Goal: Task Accomplishment & Management: Manage account settings

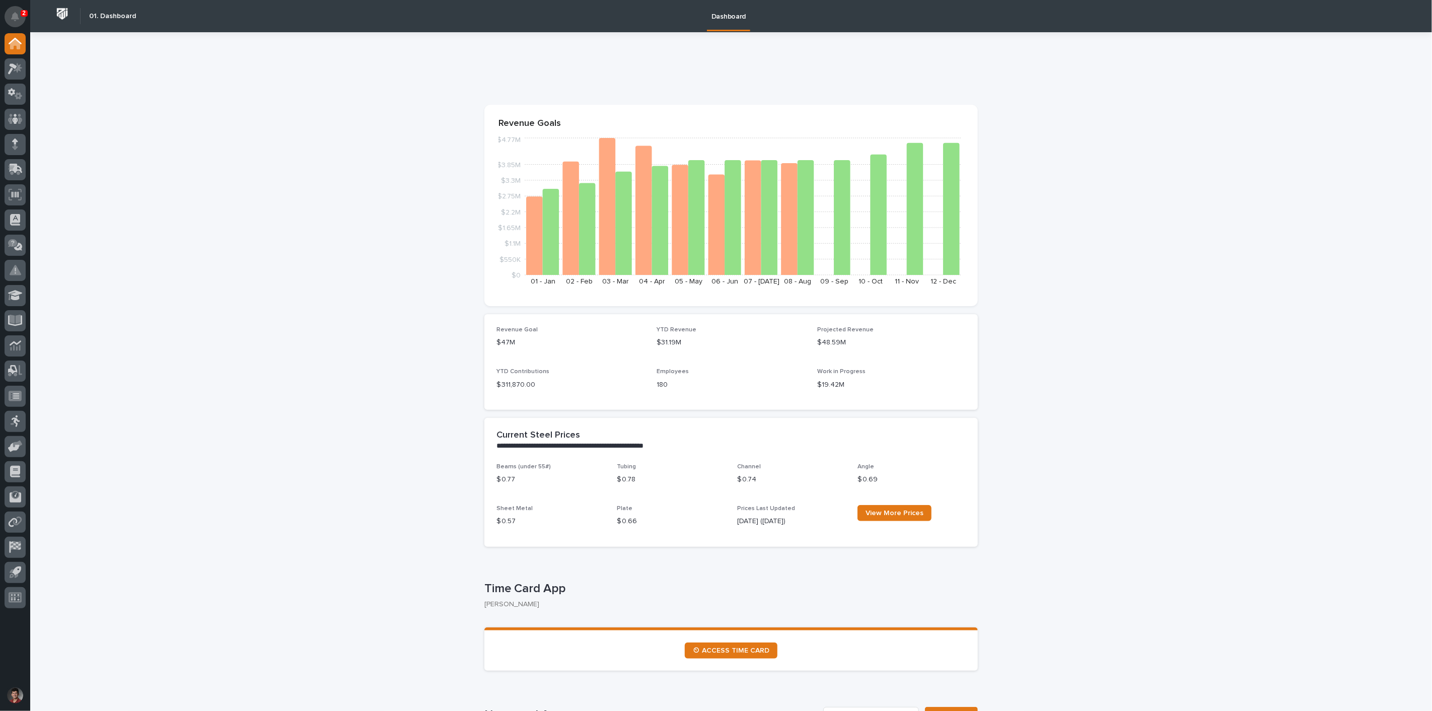
click at [19, 16] on icon "Notifications" at bounding box center [15, 16] width 8 height 9
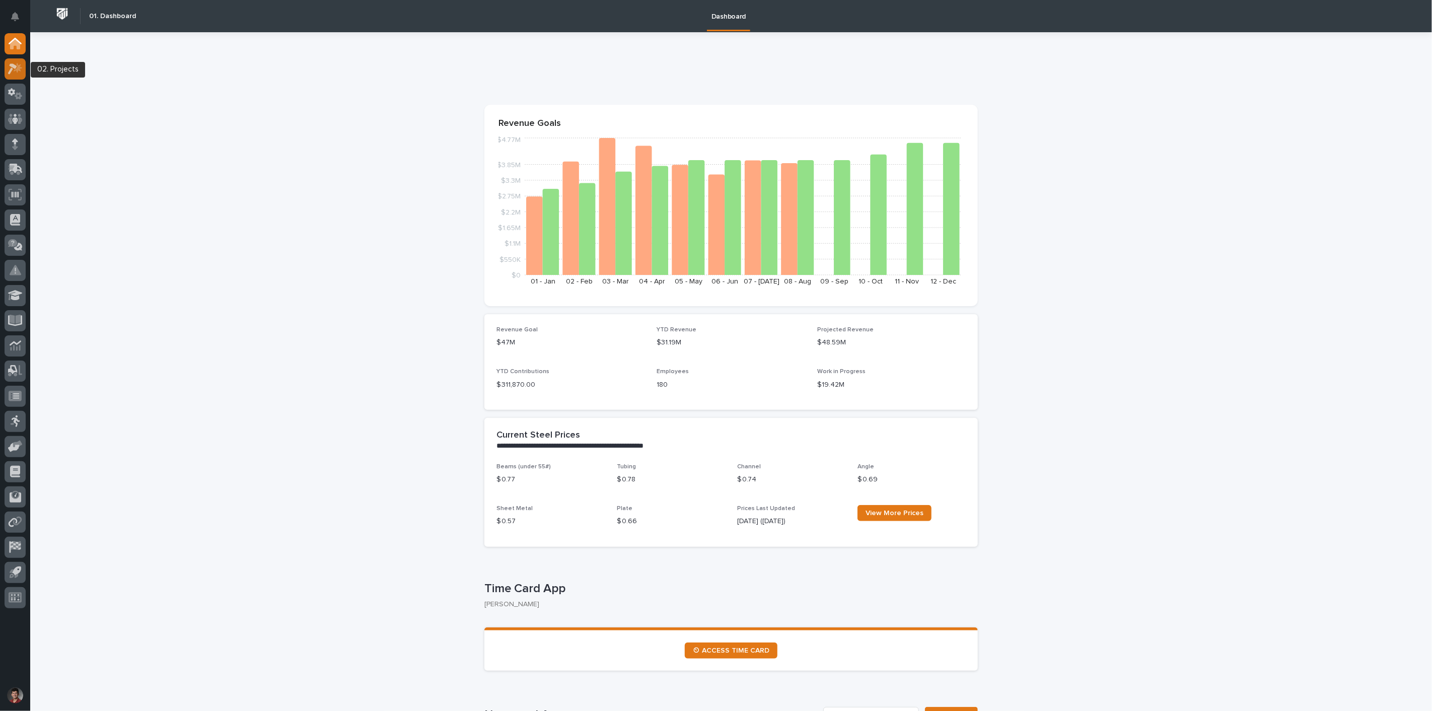
click at [12, 74] on icon at bounding box center [15, 69] width 15 height 12
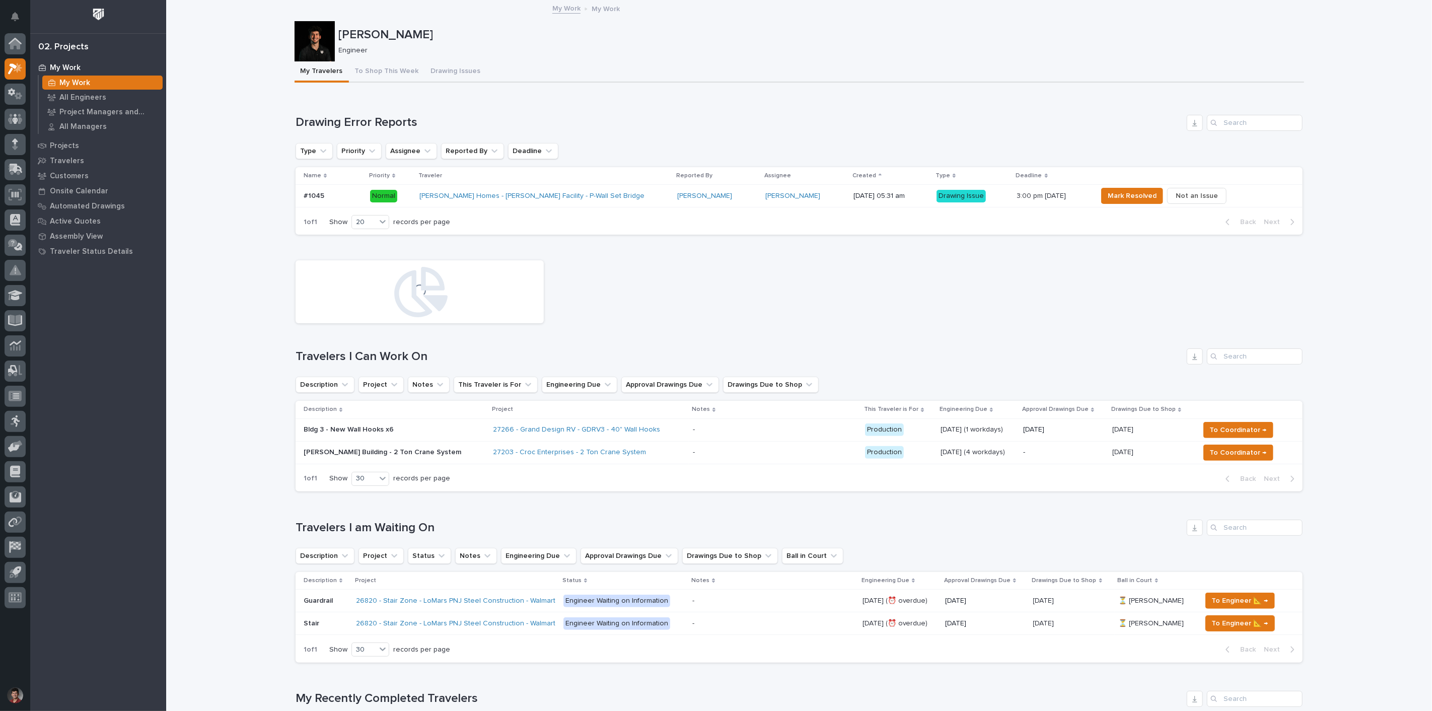
click at [607, 190] on div "[PERSON_NAME] Homes - [PERSON_NAME] Facility - P-Wall Set Bridge" at bounding box center [544, 196] width 250 height 17
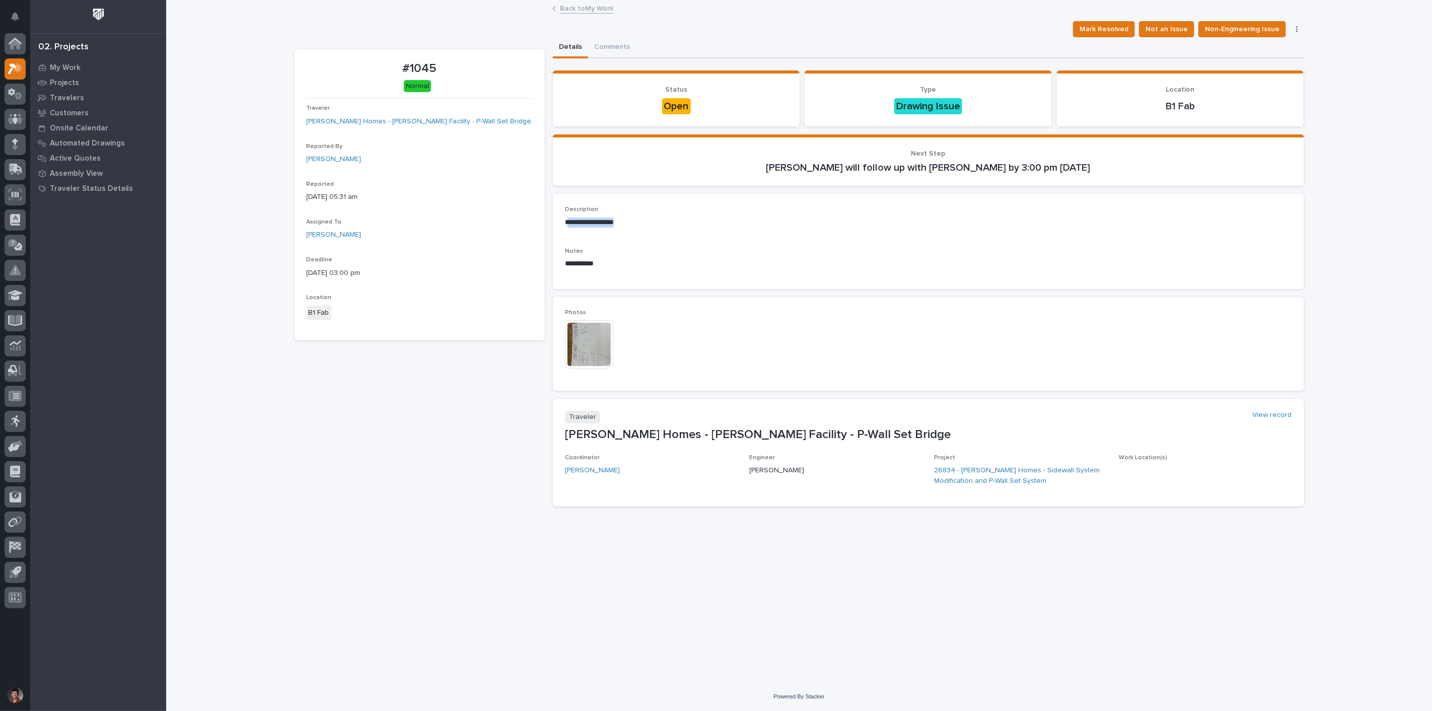
drag, startPoint x: 570, startPoint y: 222, endPoint x: 665, endPoint y: 229, distance: 95.5
click at [665, 229] on div "**********" at bounding box center [928, 220] width 727 height 29
click at [664, 250] on p "Notes" at bounding box center [928, 251] width 727 height 7
click at [587, 345] on img at bounding box center [589, 344] width 48 height 48
click at [578, 338] on img at bounding box center [589, 344] width 48 height 48
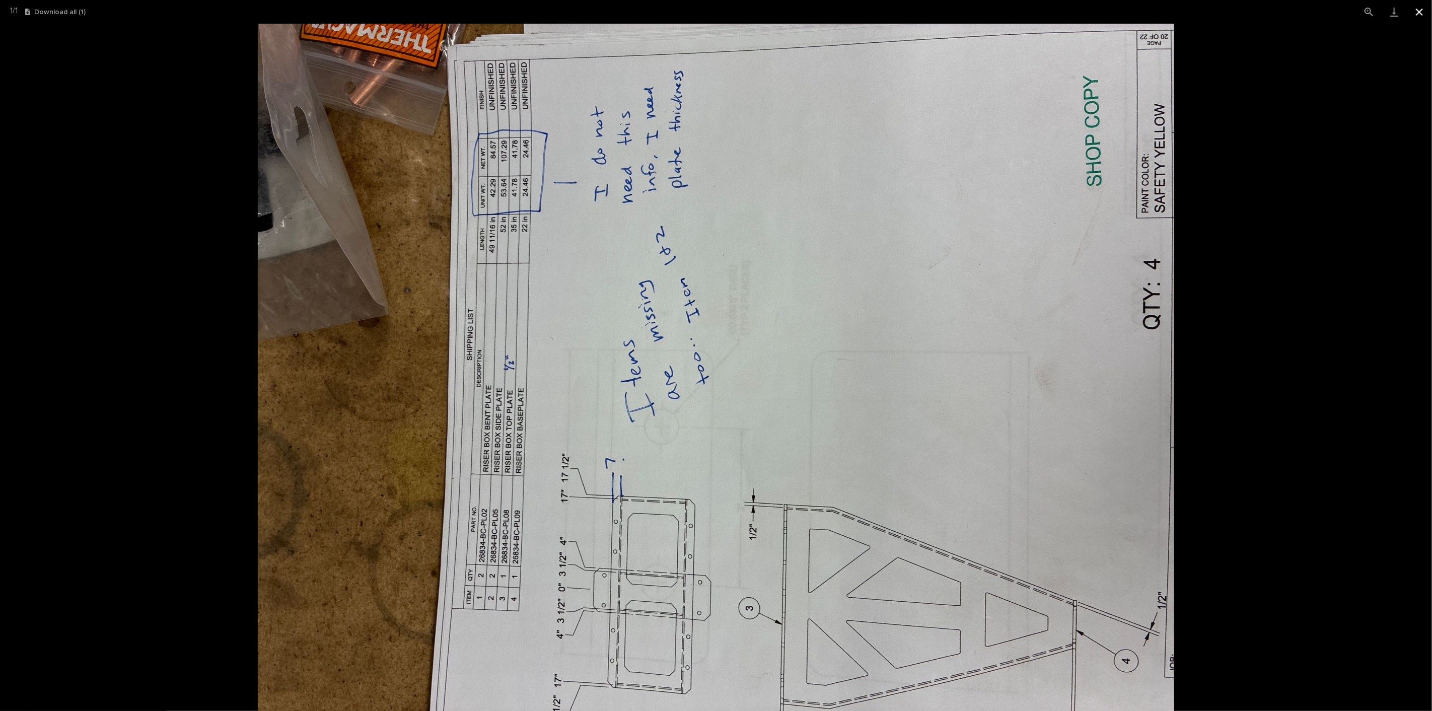
click at [1426, 7] on button "Close gallery" at bounding box center [1419, 12] width 25 height 24
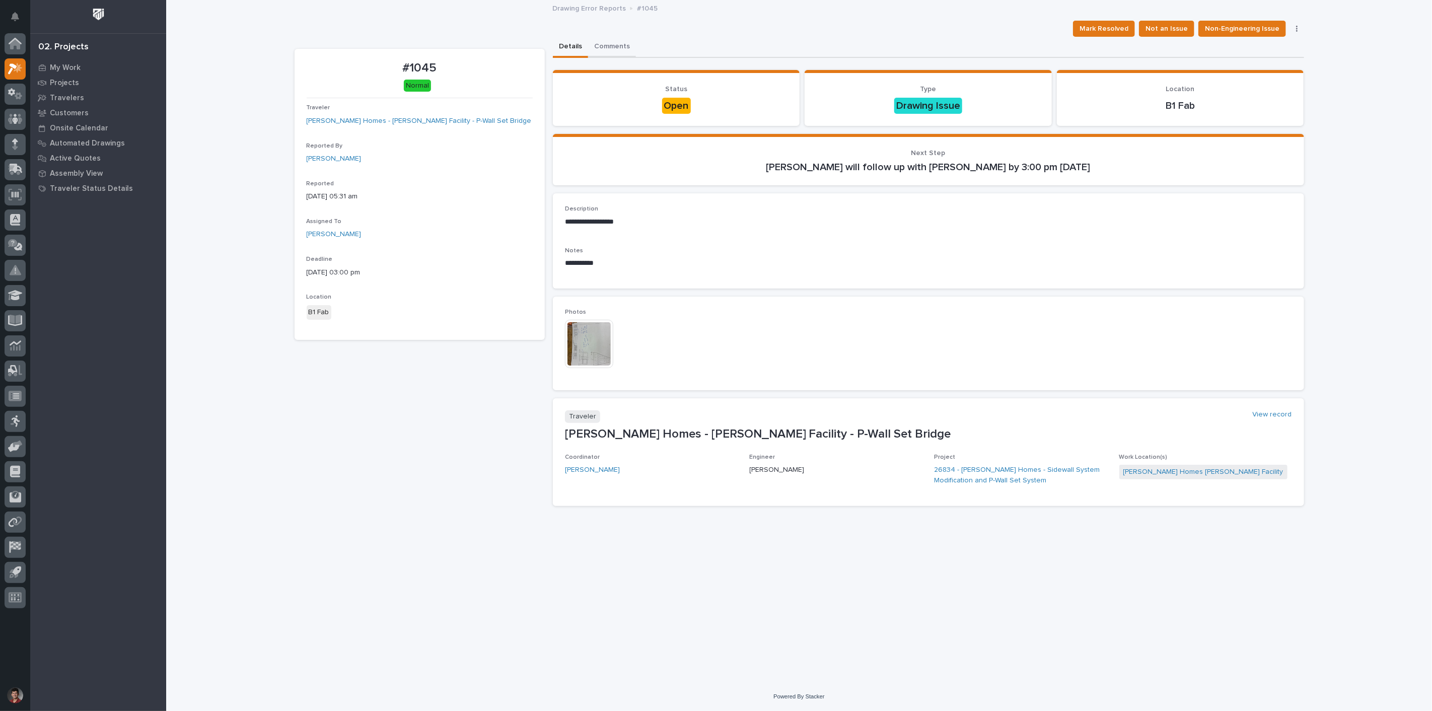
click at [603, 41] on button "Comments" at bounding box center [612, 47] width 48 height 21
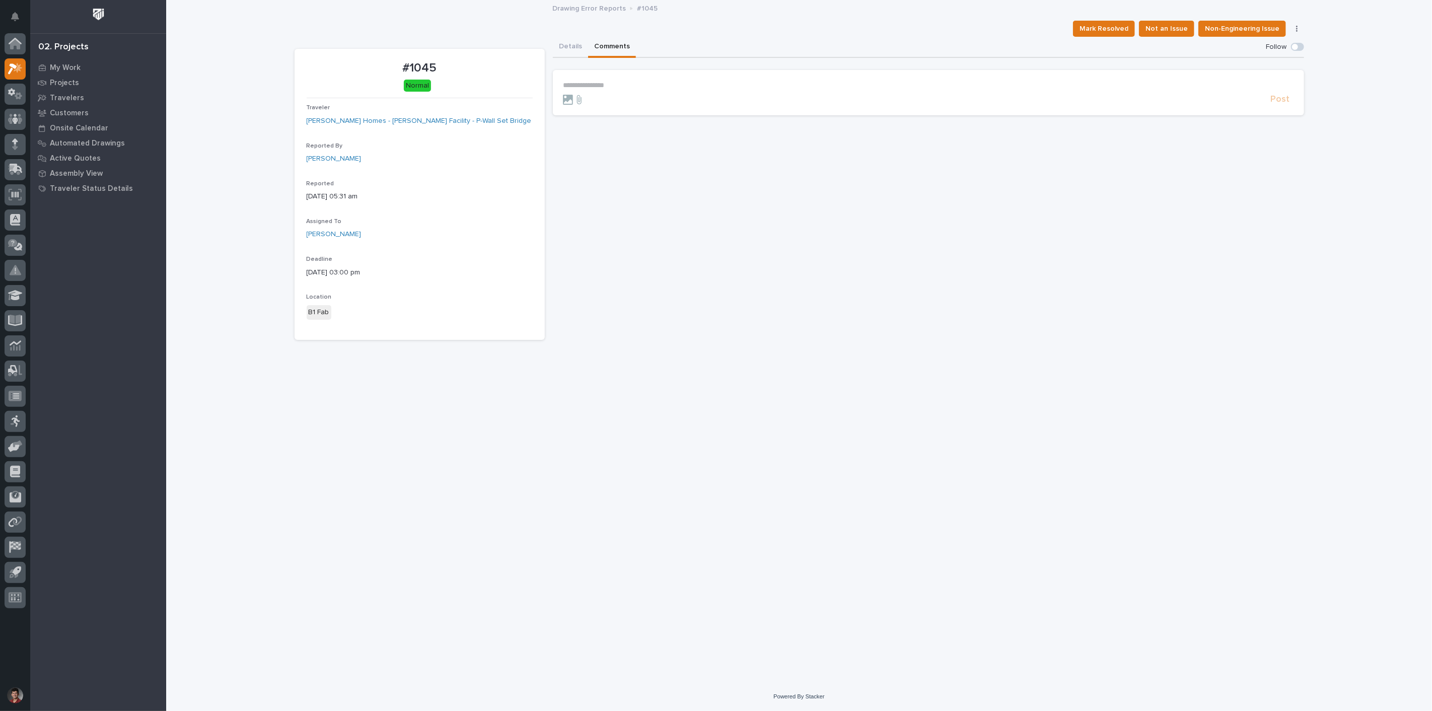
click at [611, 83] on p "**********" at bounding box center [928, 85] width 731 height 9
click at [581, 49] on button "Details" at bounding box center [570, 47] width 35 height 21
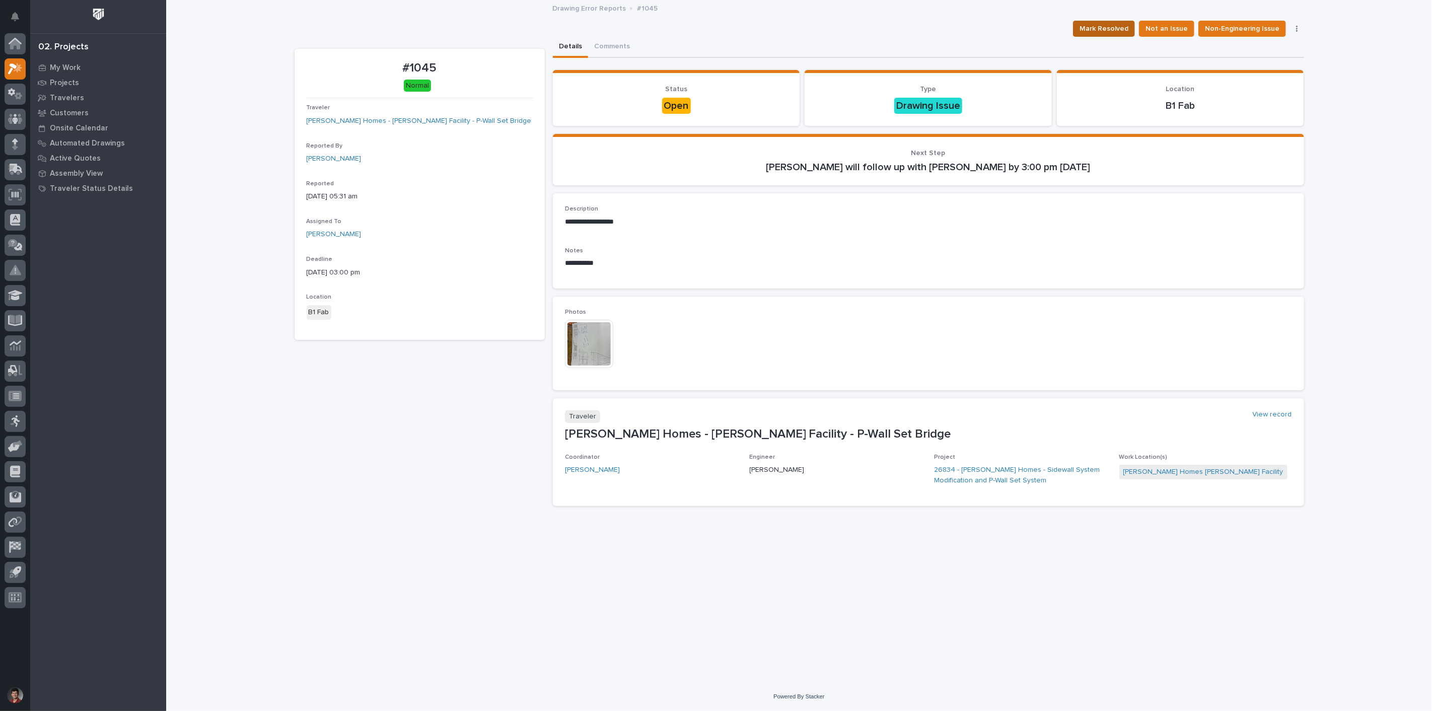
click at [1125, 24] on span "Mark Resolved" at bounding box center [1104, 29] width 49 height 12
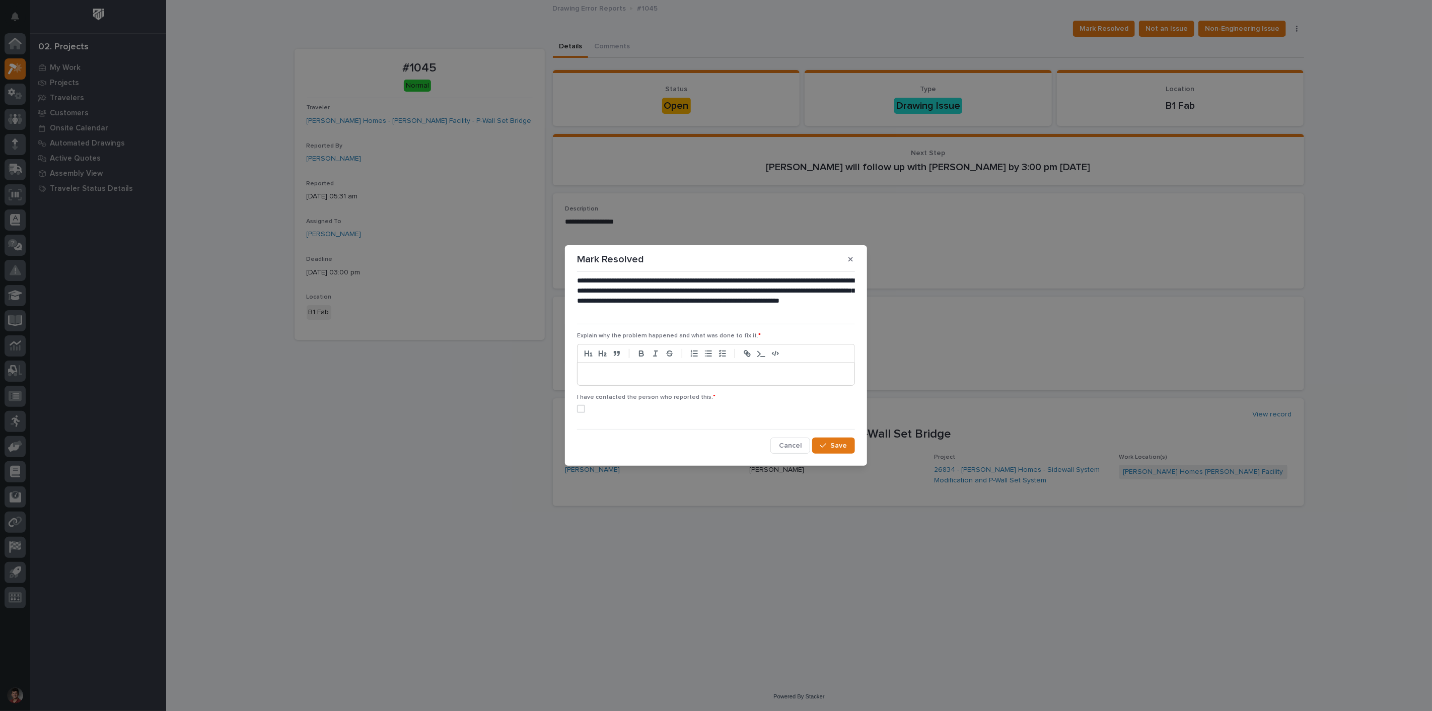
click at [686, 372] on p at bounding box center [716, 374] width 262 height 10
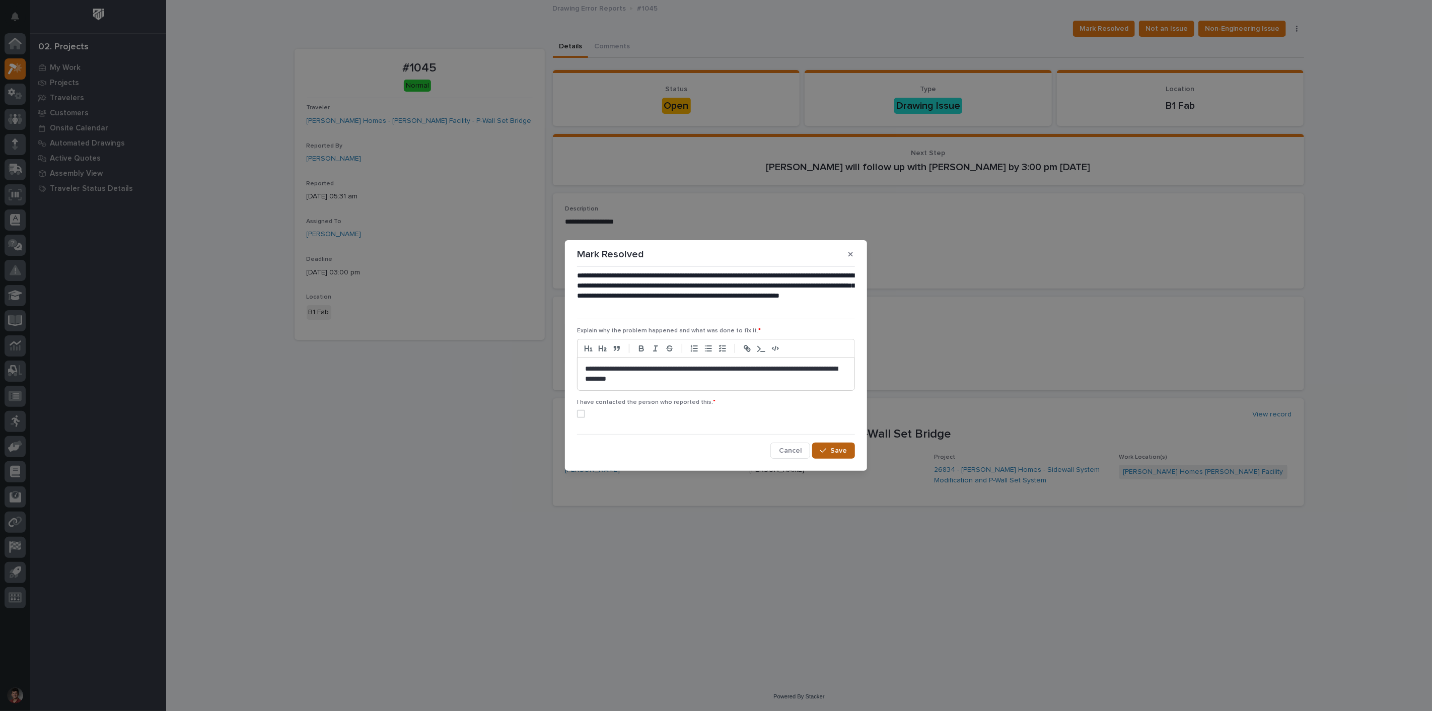
click at [847, 446] on button "Save" at bounding box center [833, 451] width 43 height 16
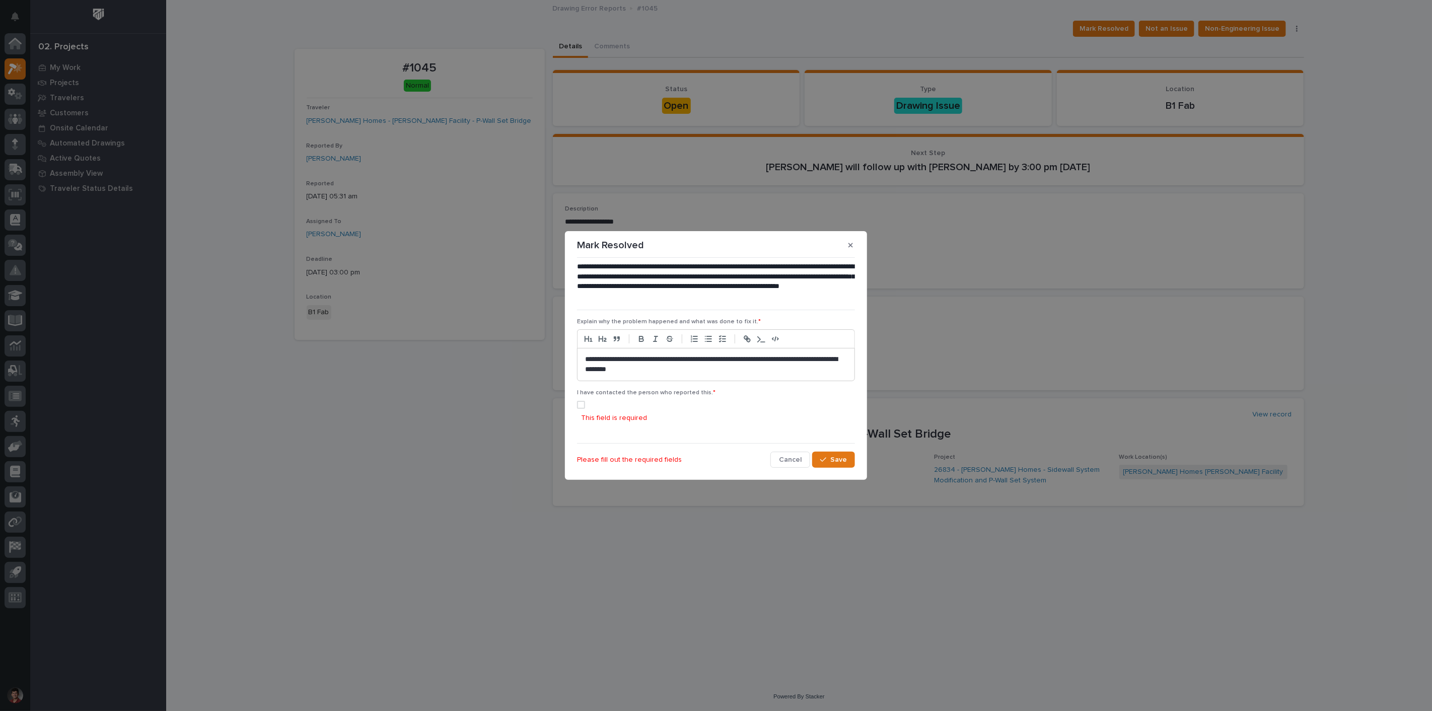
click at [577, 401] on label at bounding box center [716, 405] width 278 height 8
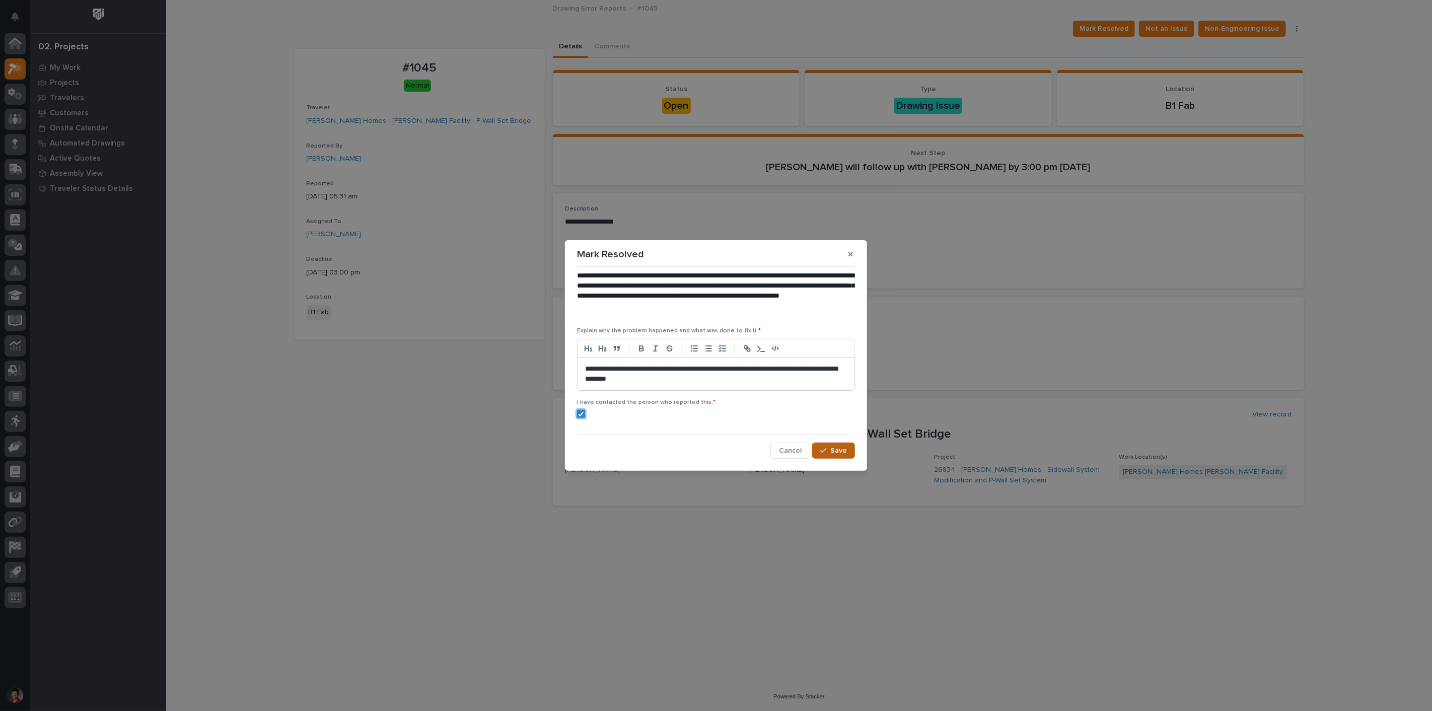
click at [841, 457] on button "Save" at bounding box center [833, 451] width 43 height 16
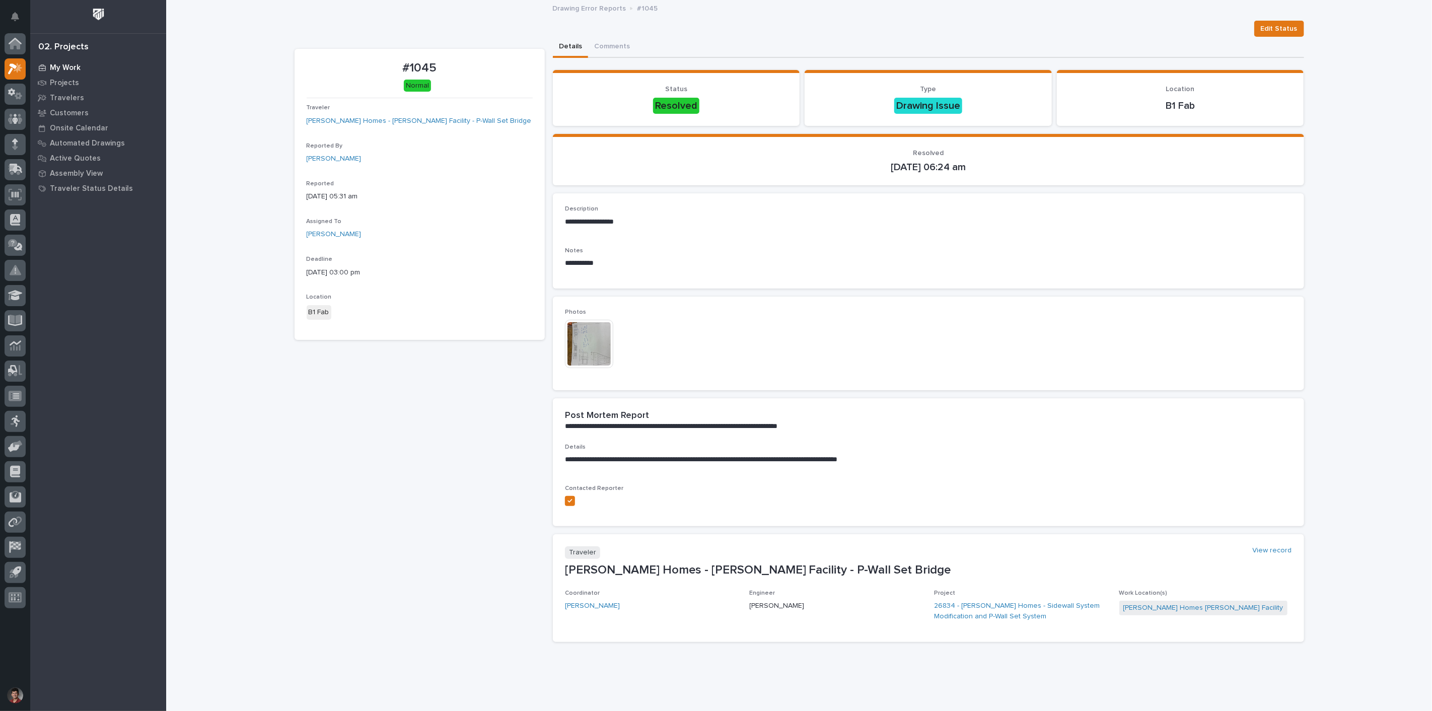
click at [55, 67] on p "My Work" at bounding box center [65, 67] width 31 height 9
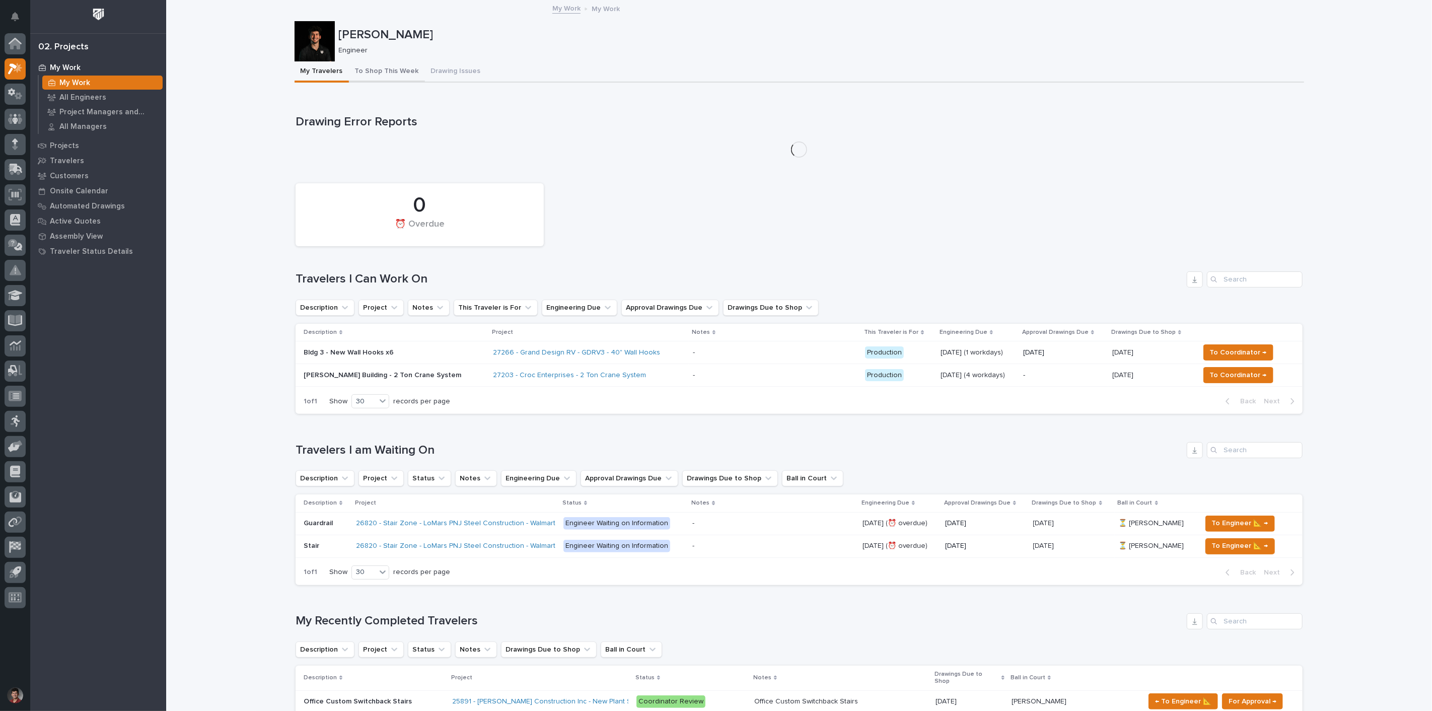
click at [405, 72] on button "To Shop This Week" at bounding box center [387, 71] width 76 height 21
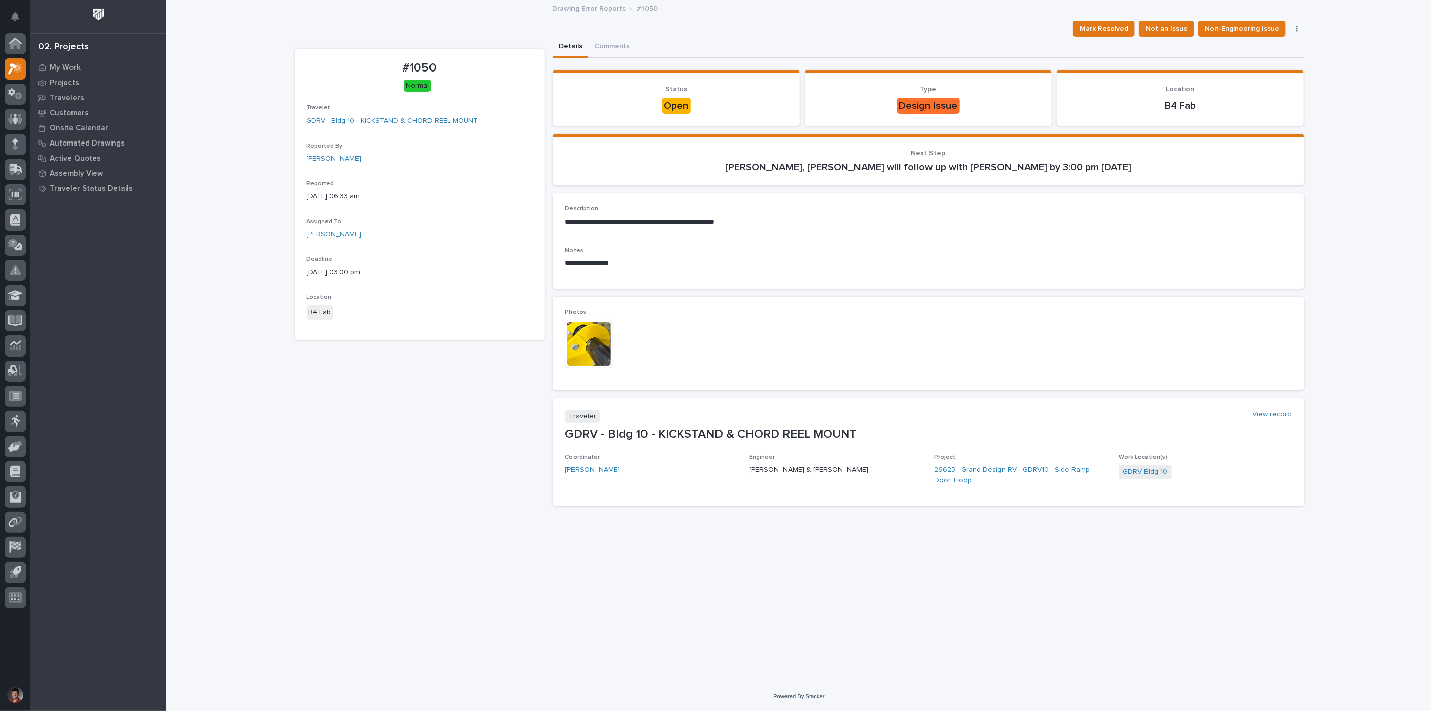
click at [597, 345] on img at bounding box center [589, 344] width 48 height 48
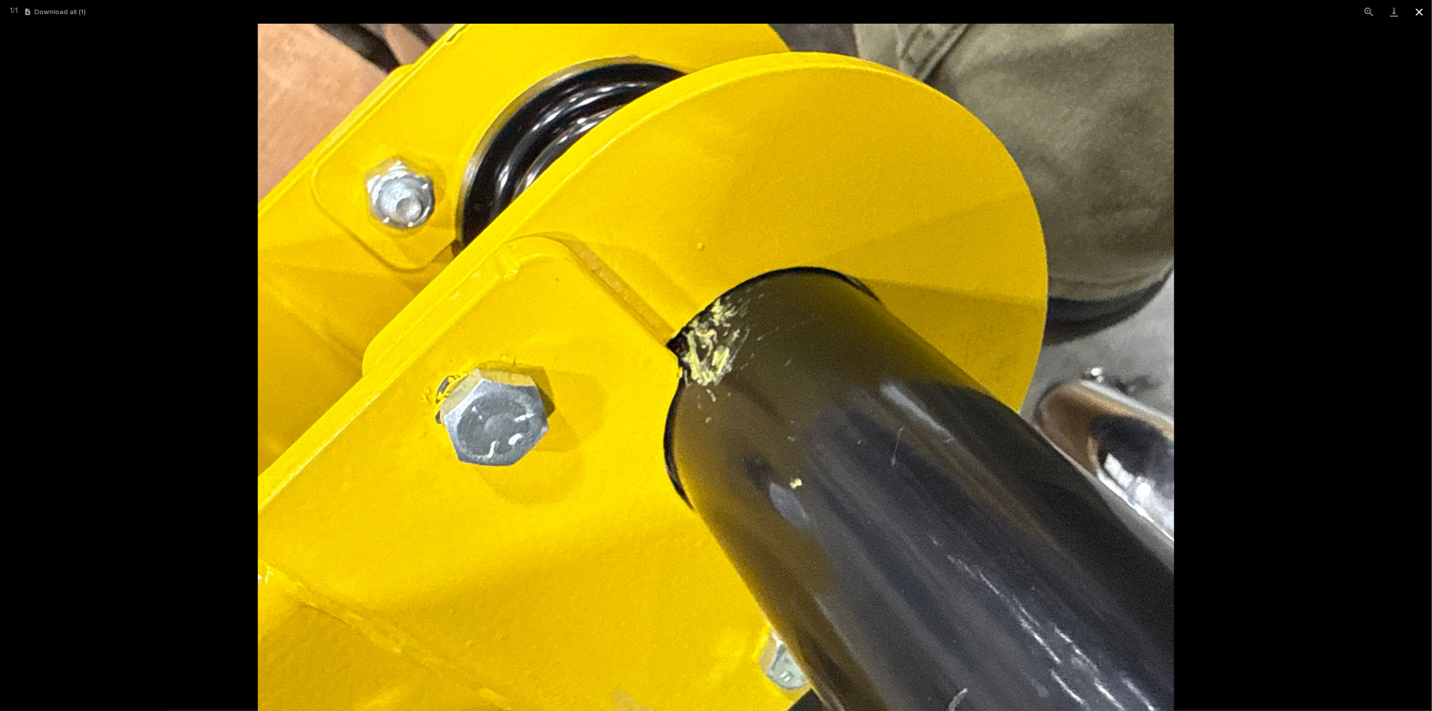
click at [1416, 11] on button "Close gallery" at bounding box center [1419, 12] width 25 height 24
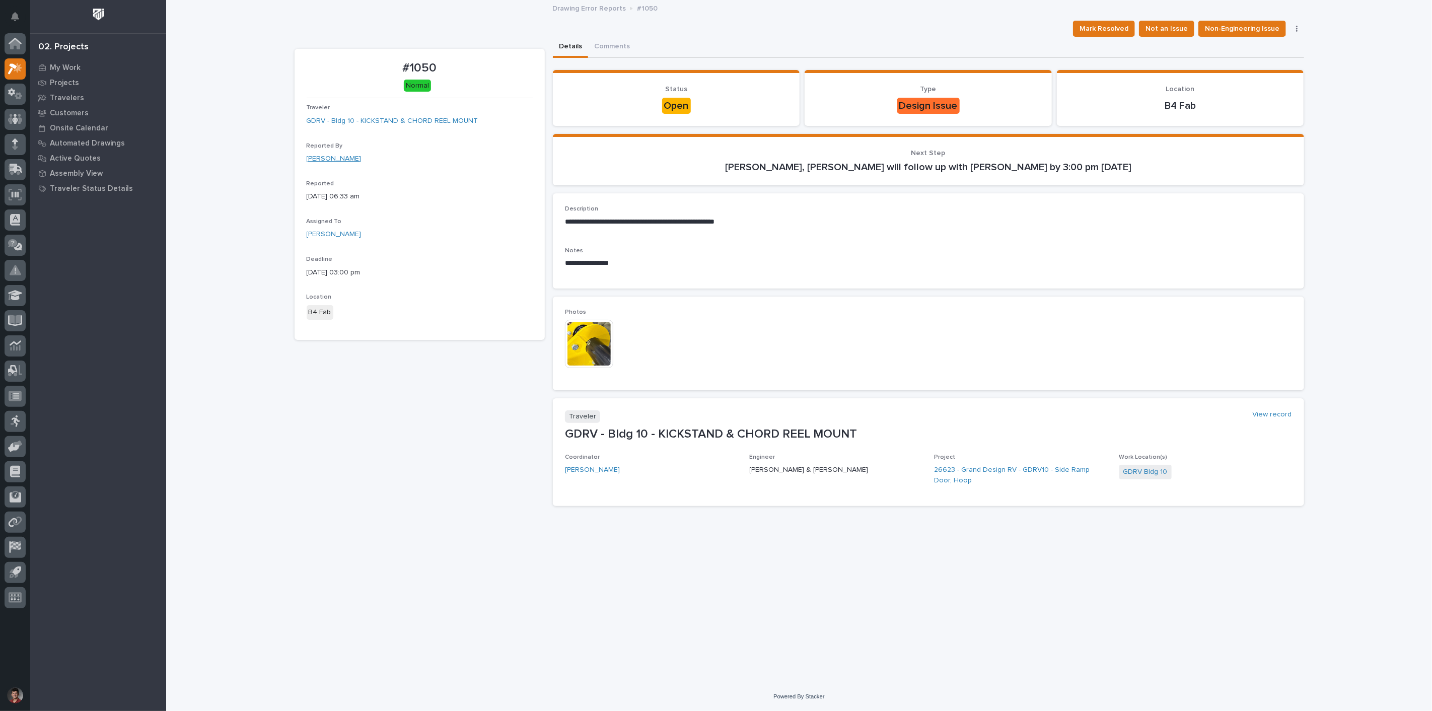
click at [338, 160] on link "Austin Schwartz" at bounding box center [334, 159] width 55 height 11
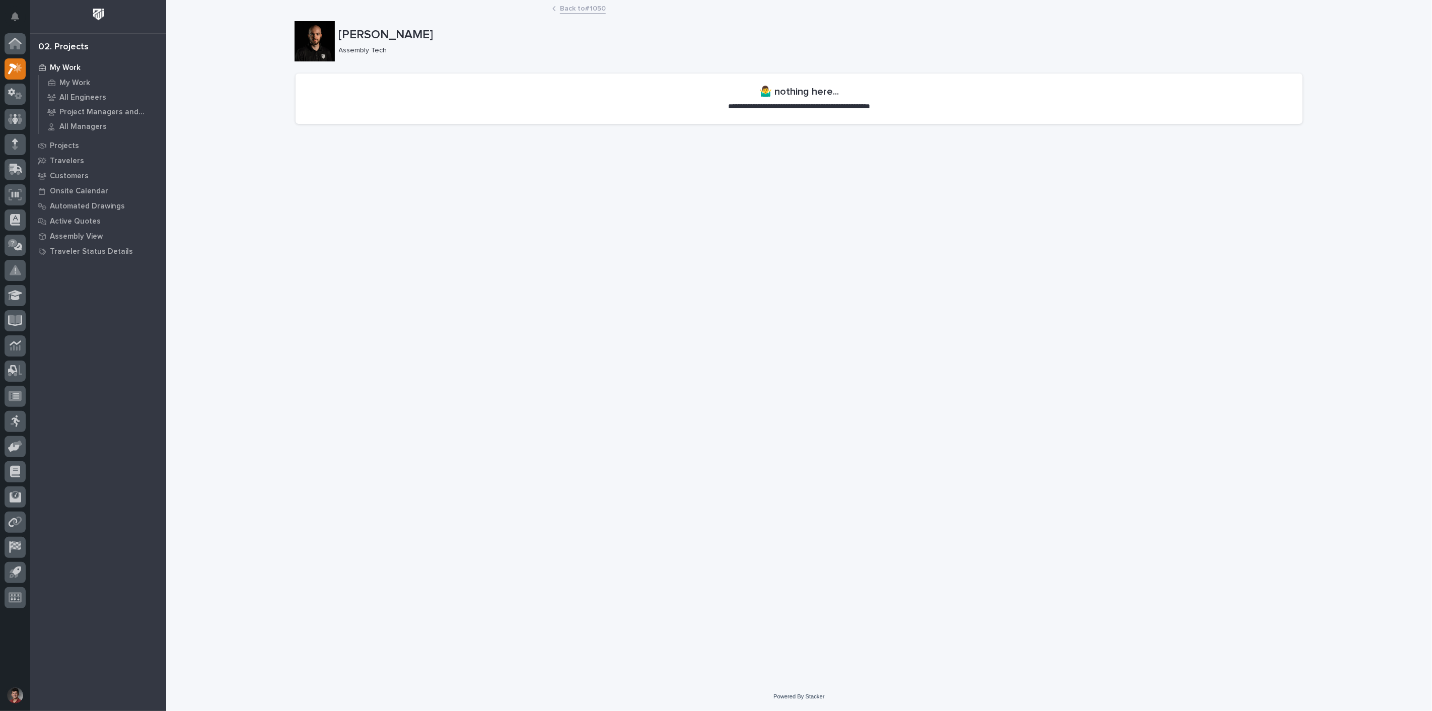
click at [306, 48] on div at bounding box center [315, 41] width 40 height 40
click at [577, 8] on link "Back to #1050" at bounding box center [583, 8] width 46 height 12
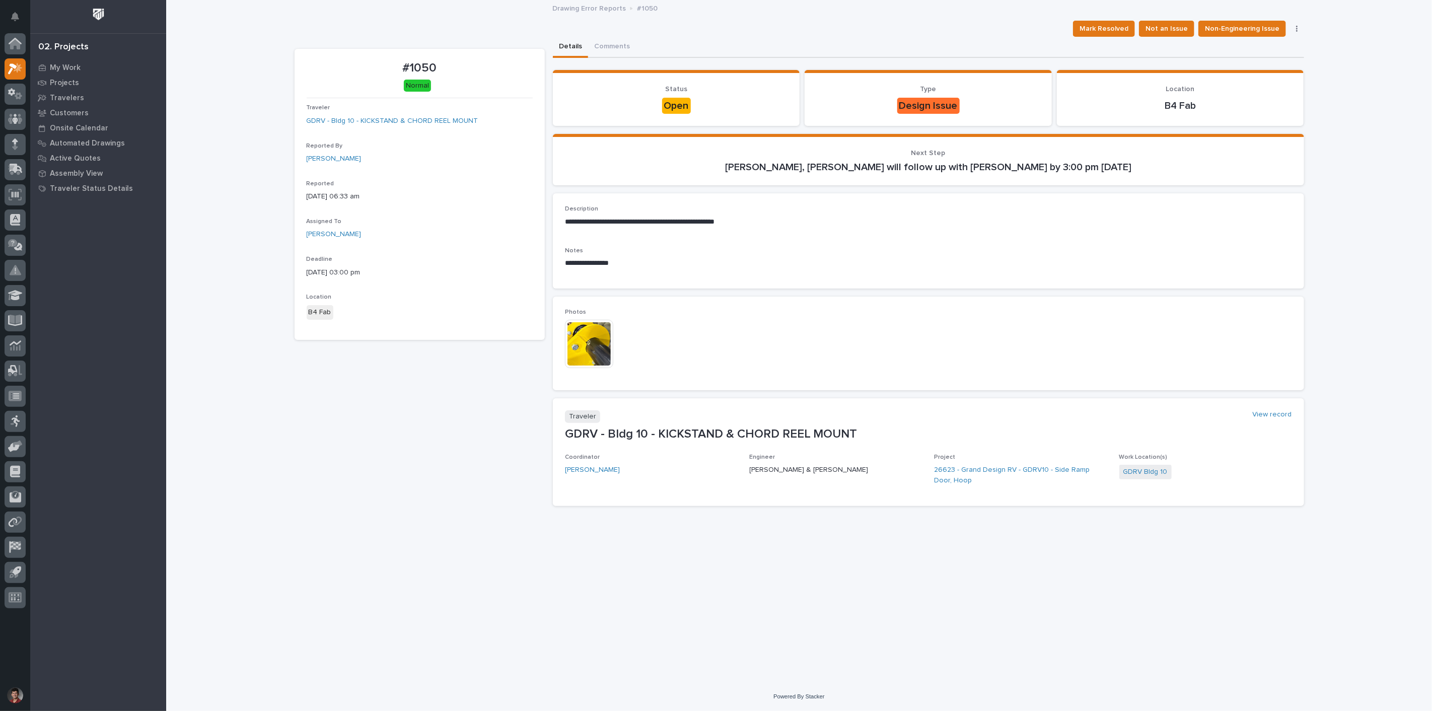
drag, startPoint x: 369, startPoint y: 386, endPoint x: 373, endPoint y: 370, distance: 16.6
click at [370, 383] on div "#1050 Normal Traveler GDRV - Bldg 10 - KICKSTAND & CHORD REEL MOUNT Reported By…" at bounding box center [420, 281] width 250 height 465
click at [431, 572] on div "**********" at bounding box center [800, 329] width 1020 height 657
click at [346, 154] on link "Austin Schwartz" at bounding box center [334, 159] width 55 height 11
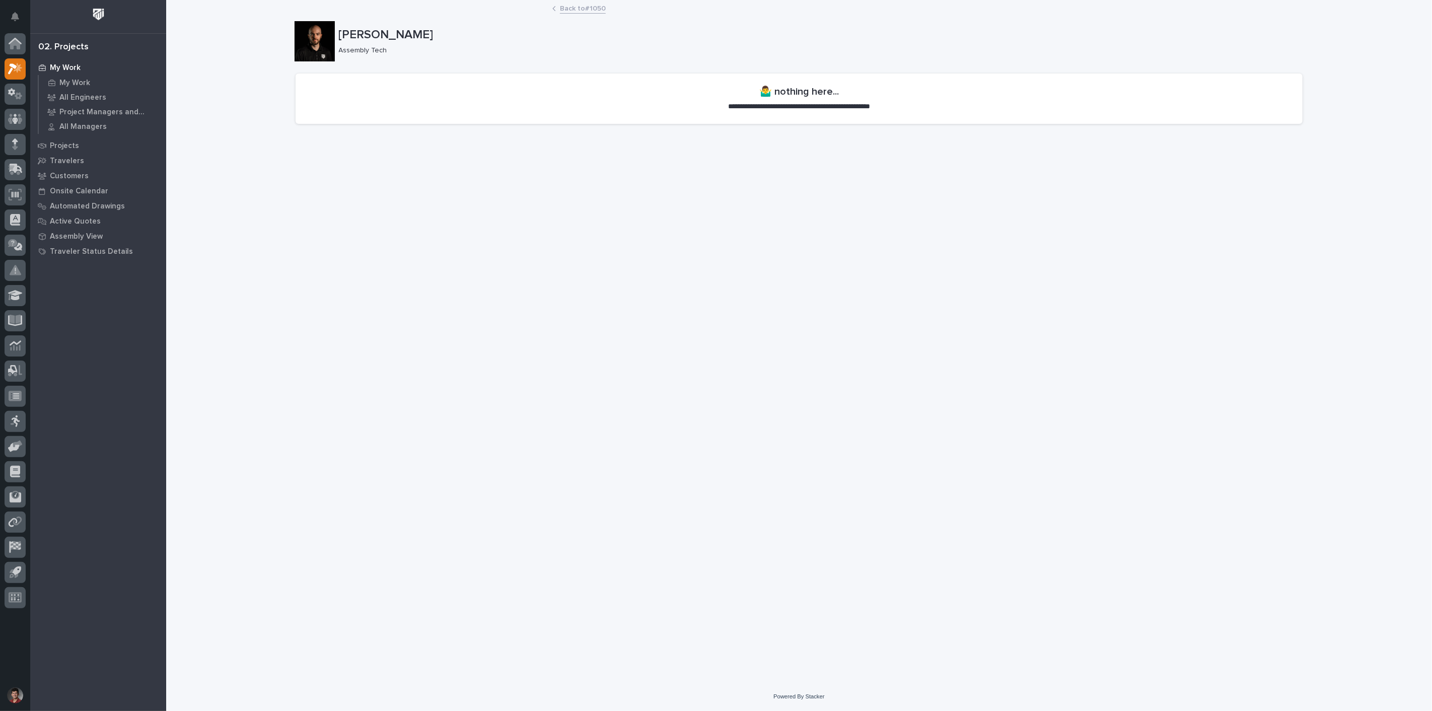
click at [300, 40] on div at bounding box center [315, 41] width 40 height 40
